Goal: Check status: Check status

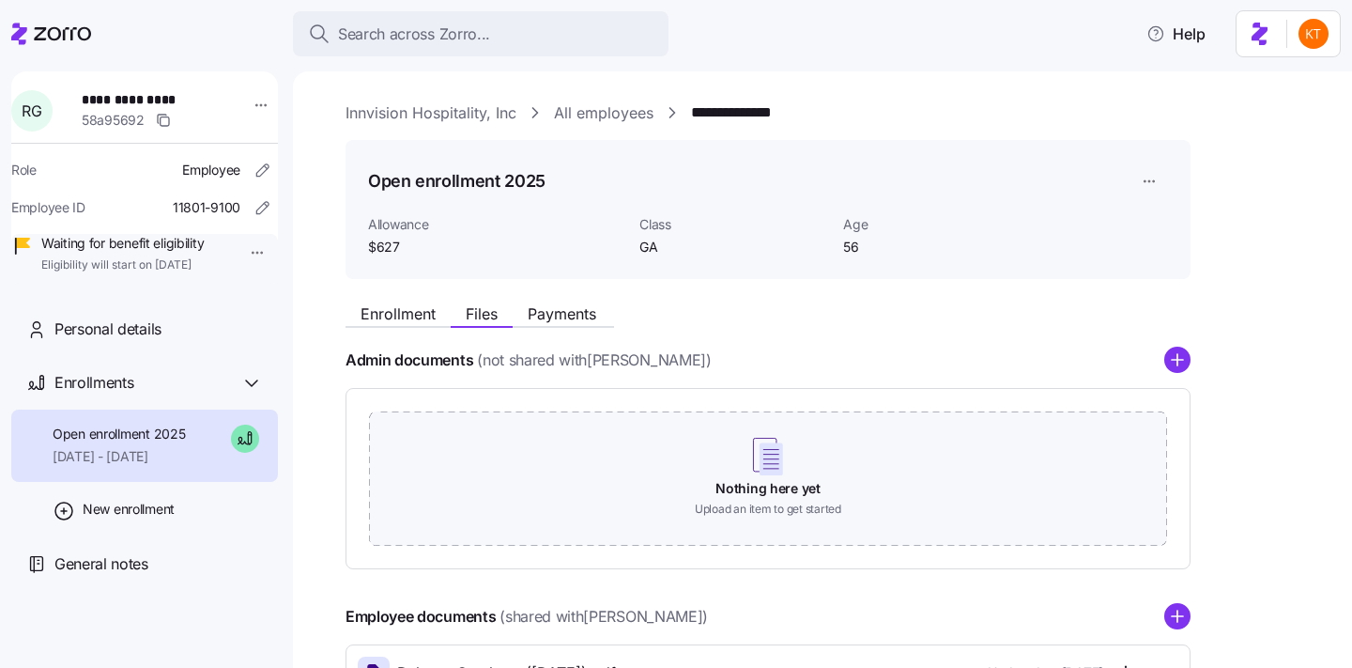
click at [482, 33] on span "Search across Zorro..." at bounding box center [414, 34] width 152 height 23
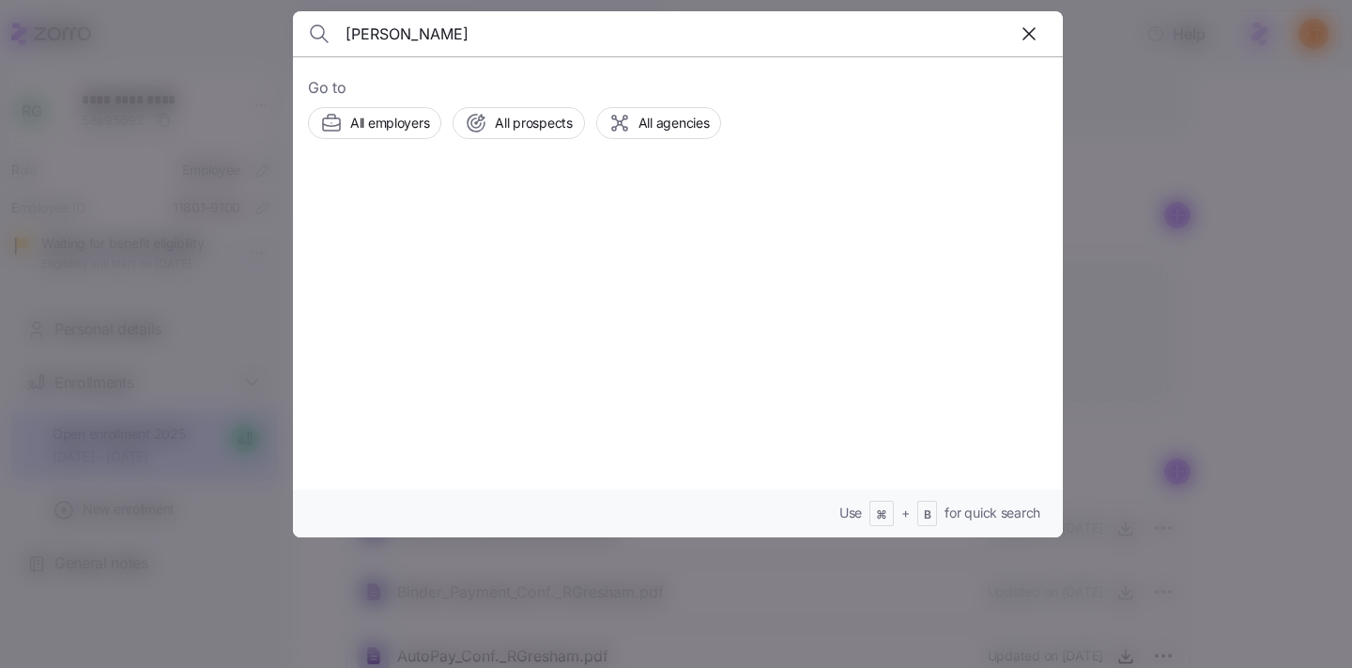
type input "[PERSON_NAME]"
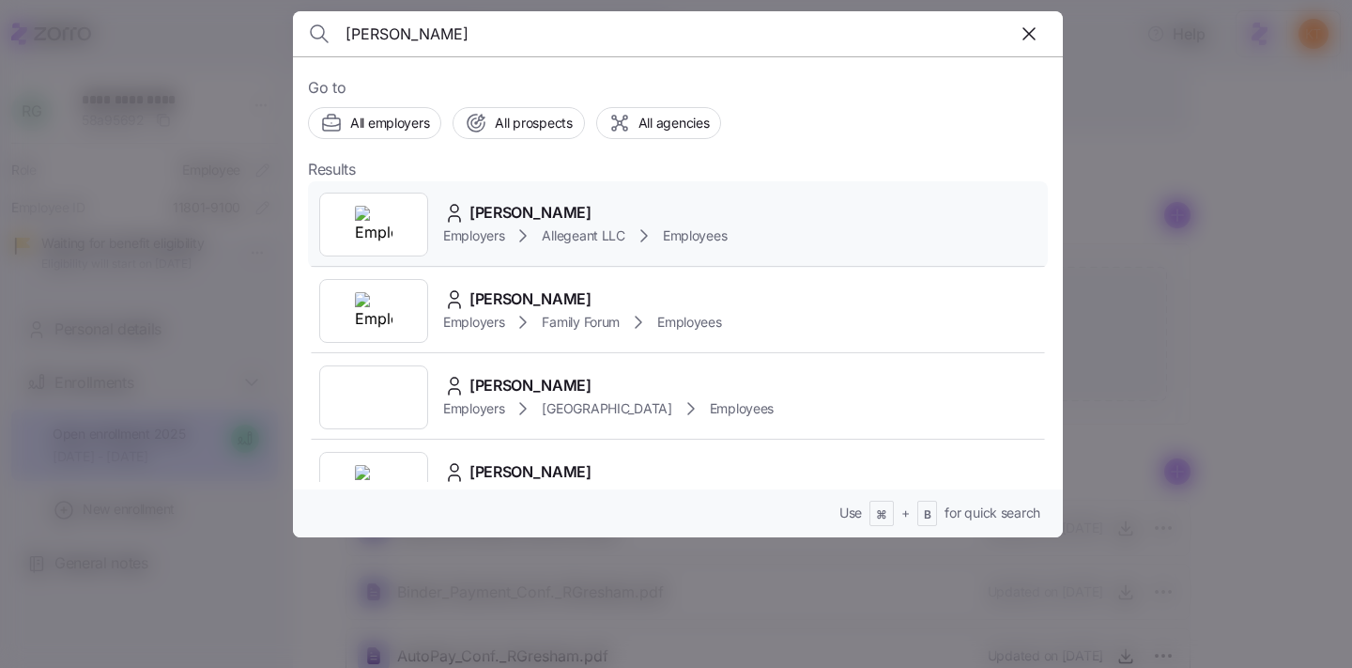
click at [513, 231] on icon at bounding box center [523, 235] width 23 height 23
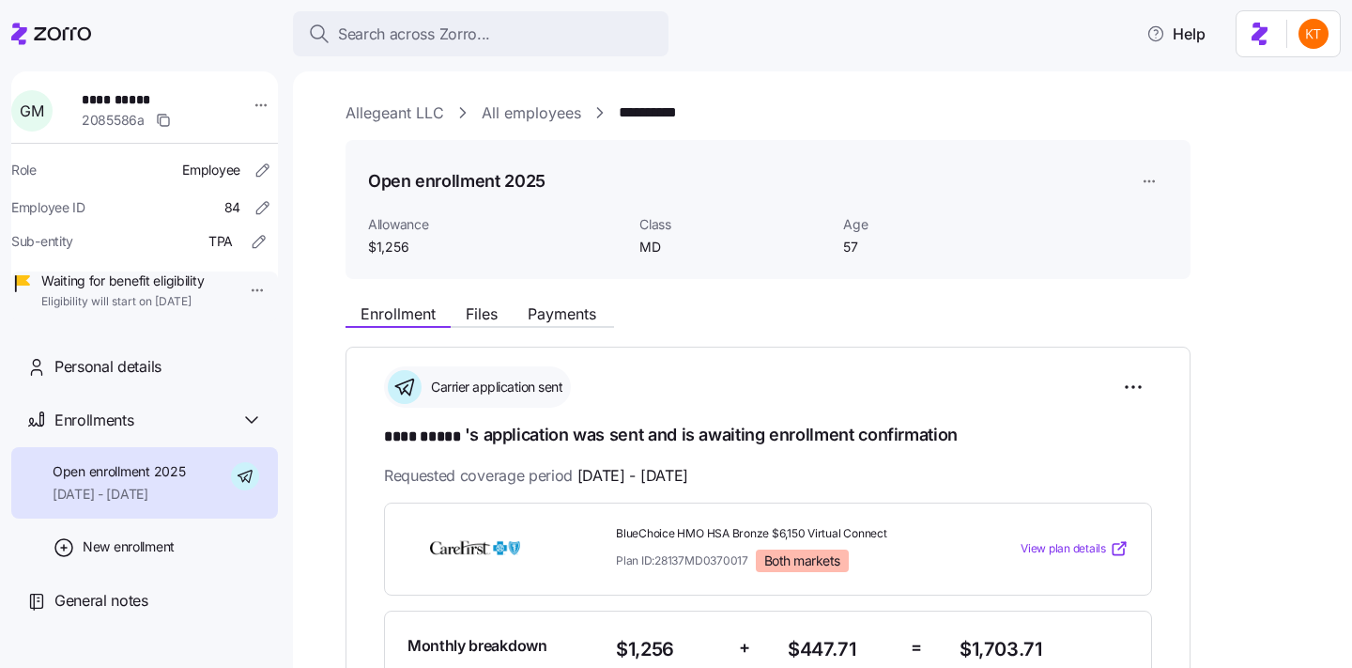
click at [602, 301] on div "Enrollment Files Payments" at bounding box center [768, 311] width 845 height 34
click at [588, 317] on span "Payments" at bounding box center [562, 313] width 69 height 15
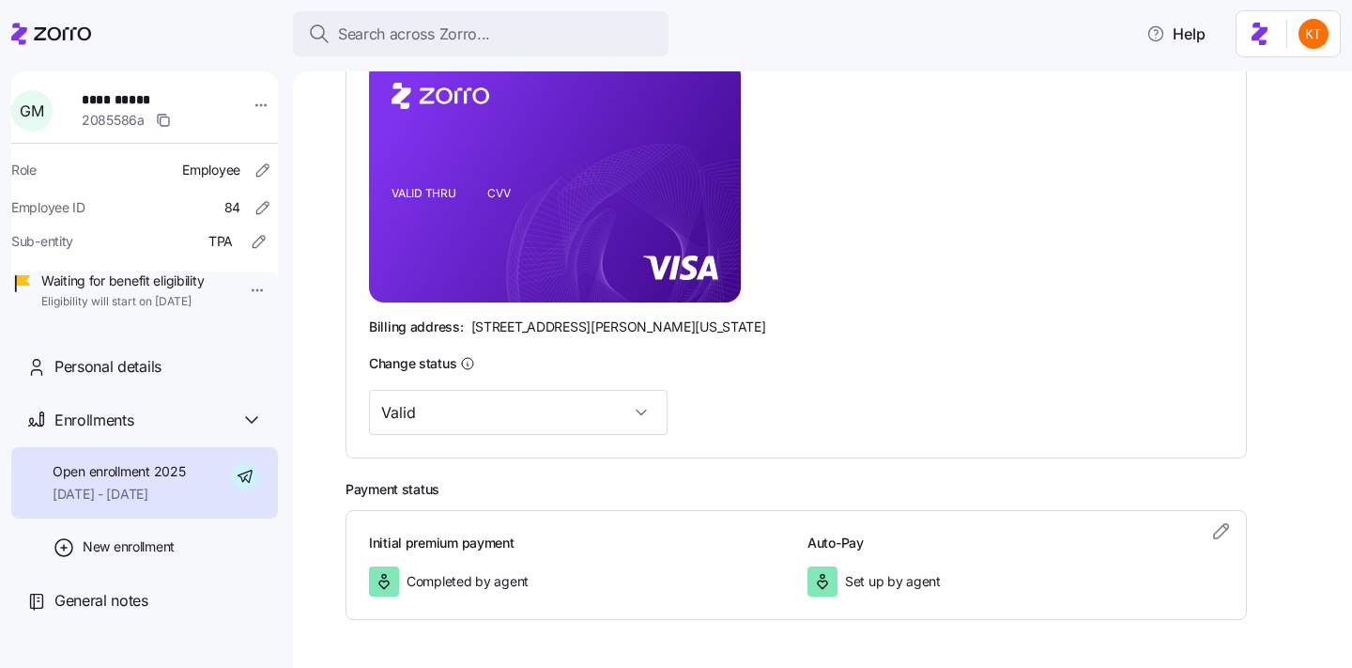
scroll to position [530, 0]
